Goal: Register for event/course

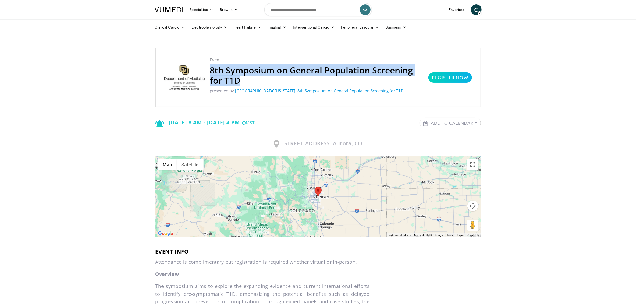
drag, startPoint x: 241, startPoint y: 82, endPoint x: 210, endPoint y: 72, distance: 32.6
click at [210, 72] on h2 "8th Symposium on General Population Screening for T1D" at bounding box center [316, 75] width 213 height 20
copy h2 "8th Symposium on General Population Screening for T1D"
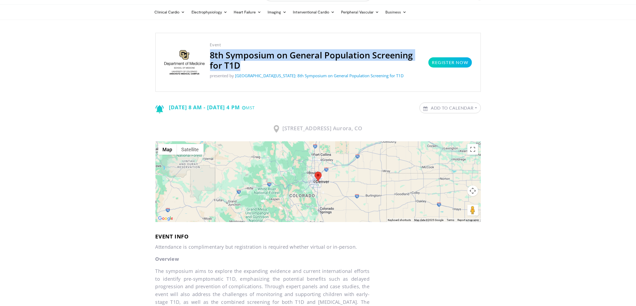
scroll to position [3, 0]
